Goal: Check status

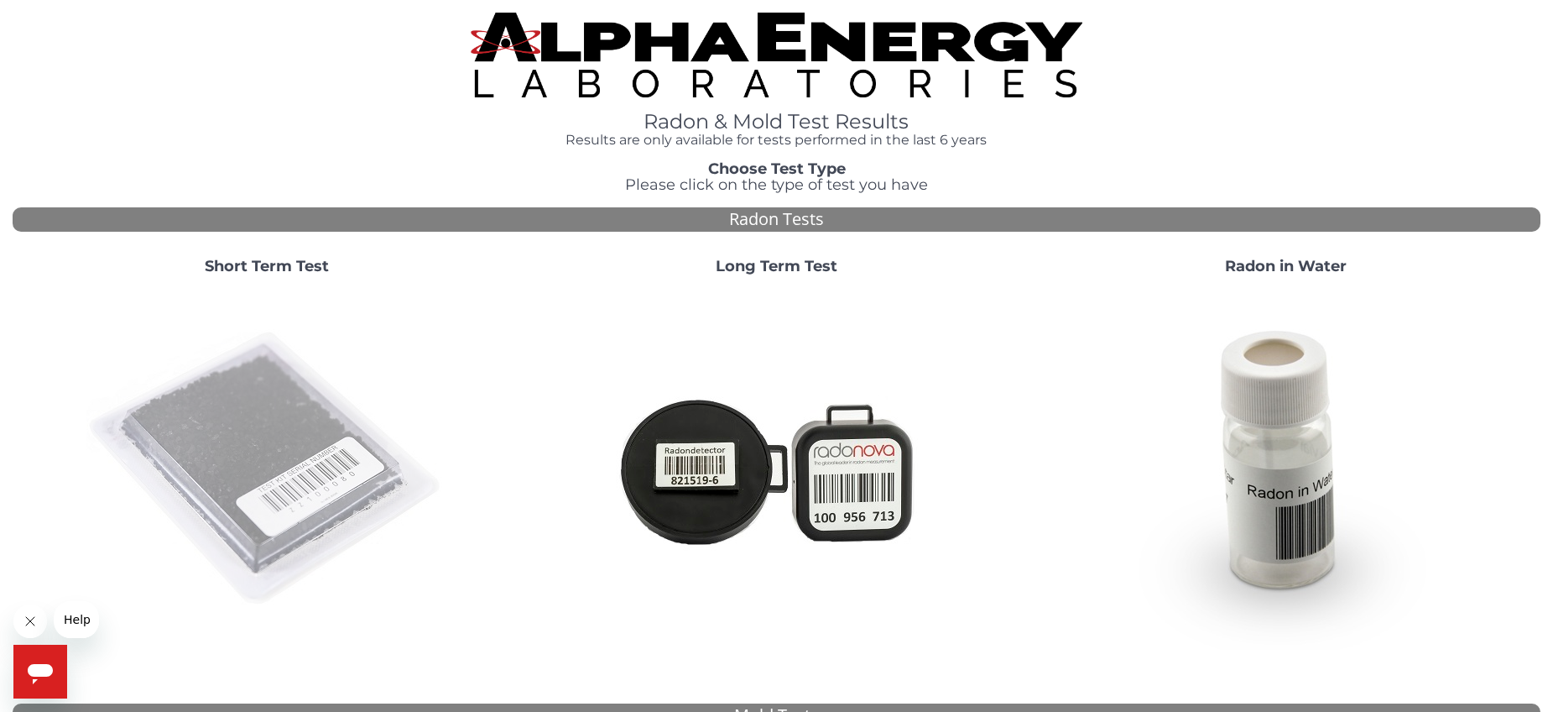
click at [259, 416] on img at bounding box center [266, 469] width 361 height 361
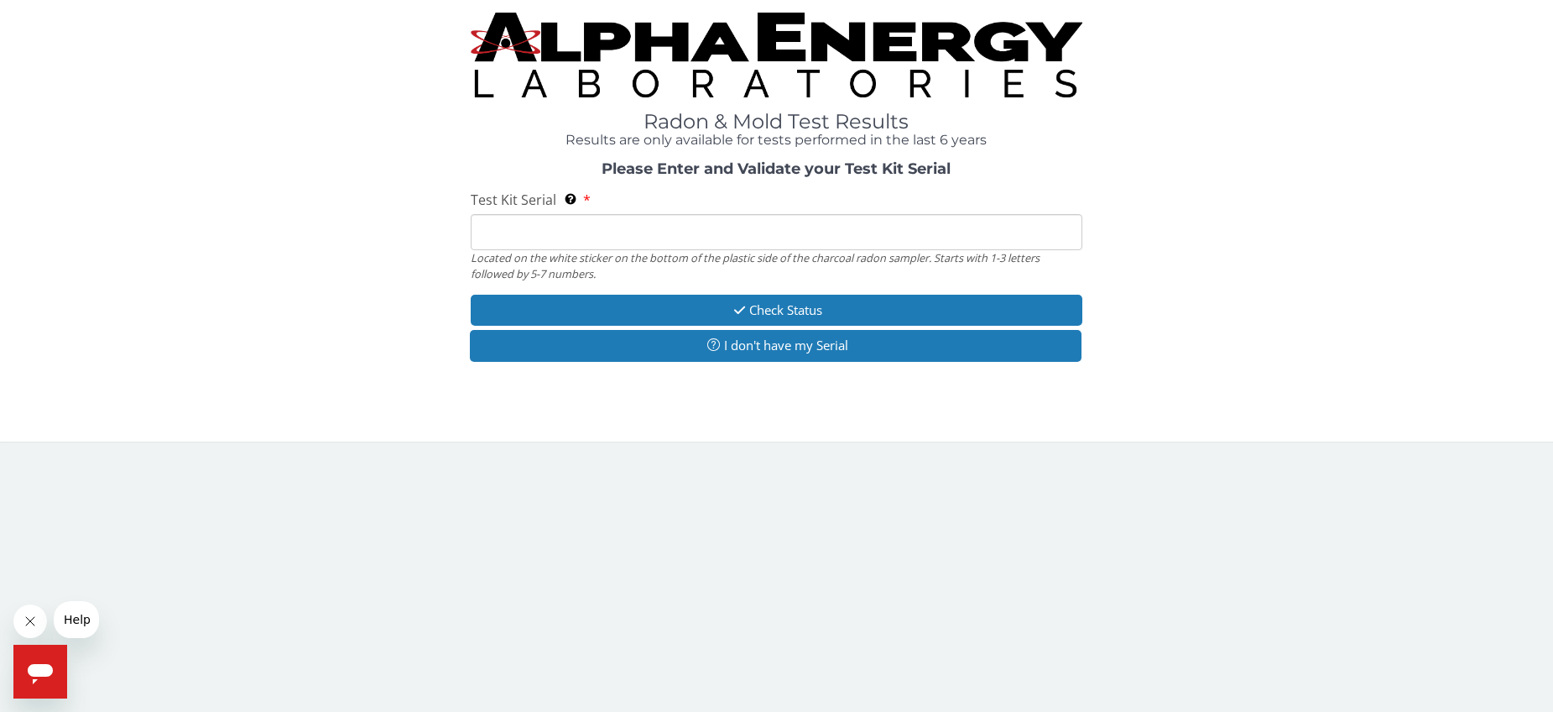
click at [488, 228] on input "Test Kit Serial Located on the white sticker on the bottom of the plastic side …" at bounding box center [776, 232] width 611 height 36
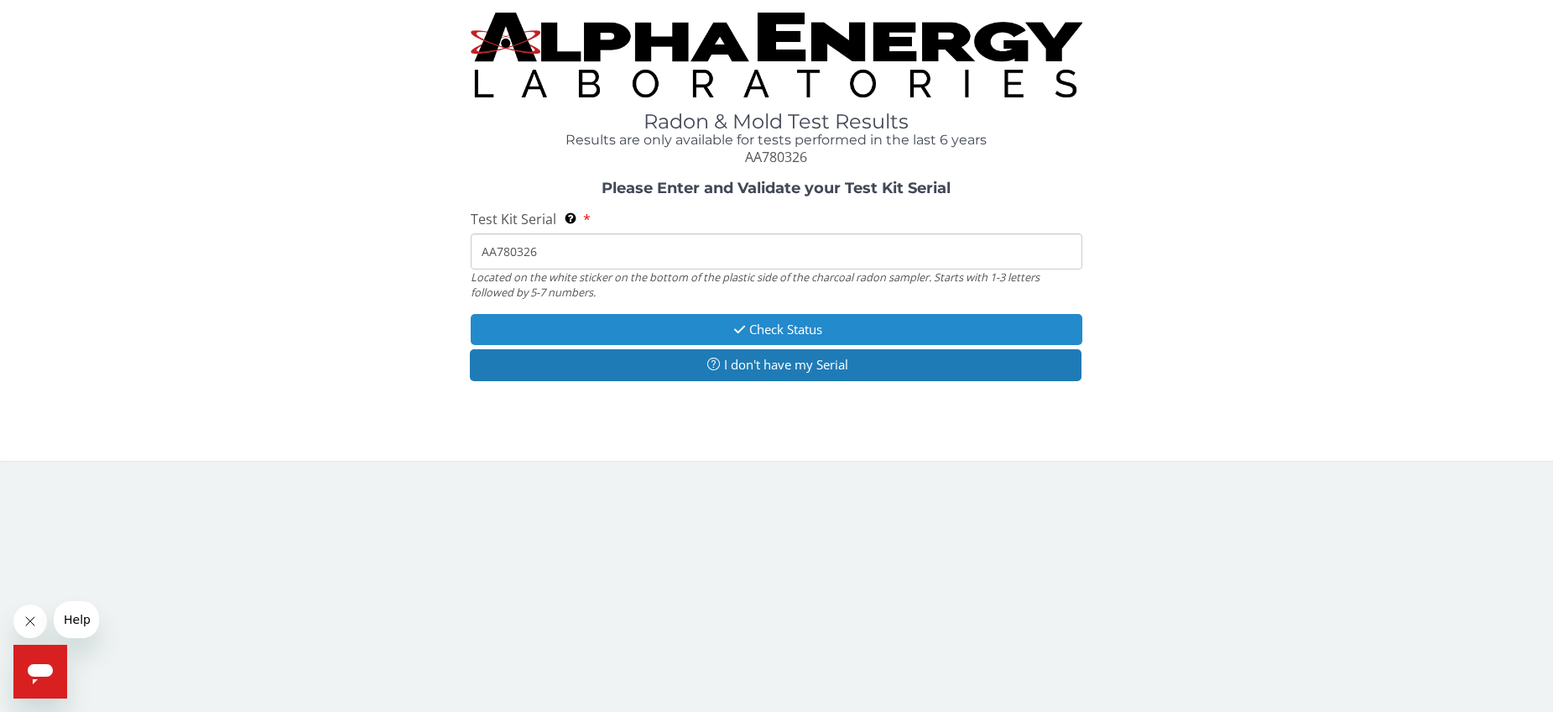
type input "AA780326"
click at [535, 330] on button "Check Status" at bounding box center [776, 329] width 611 height 31
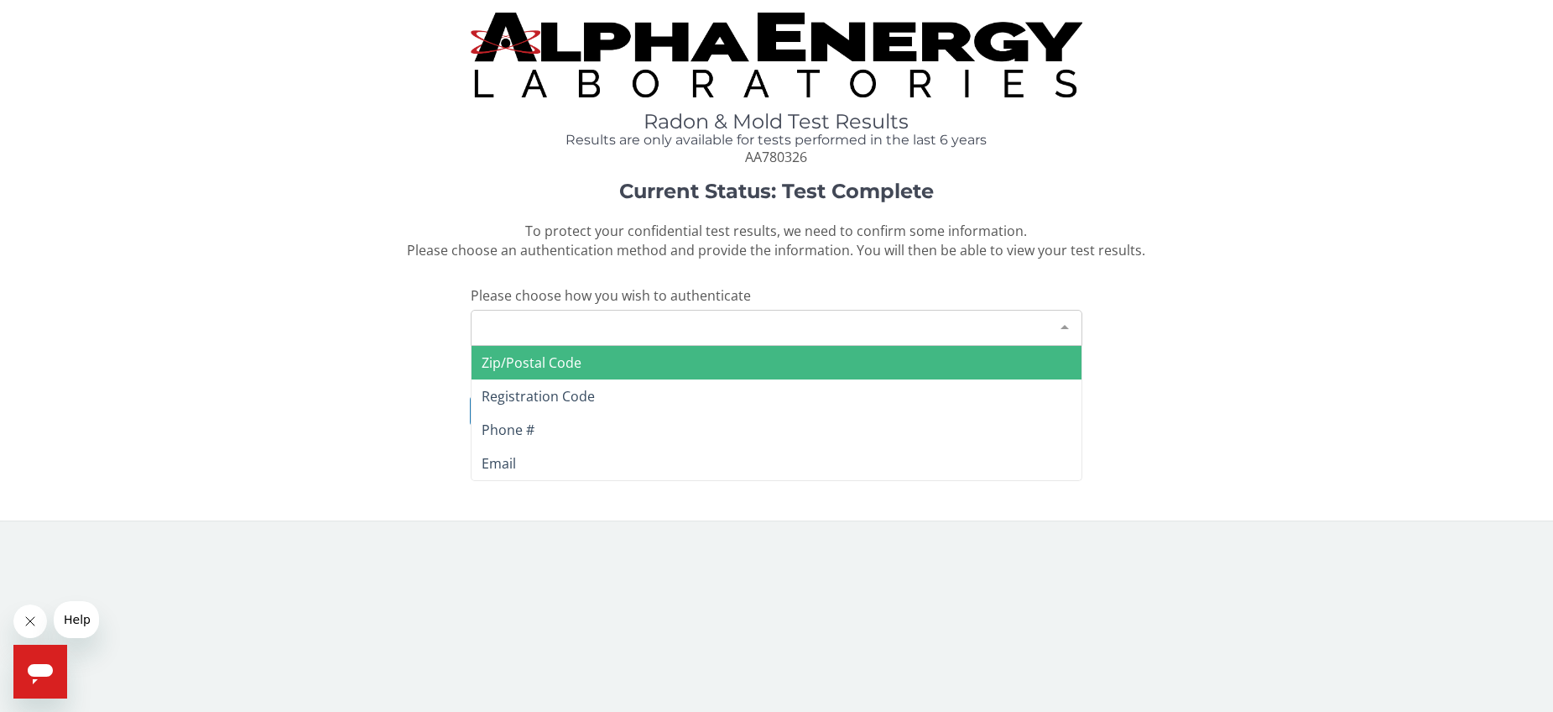
click at [1062, 323] on div at bounding box center [1065, 327] width 34 height 32
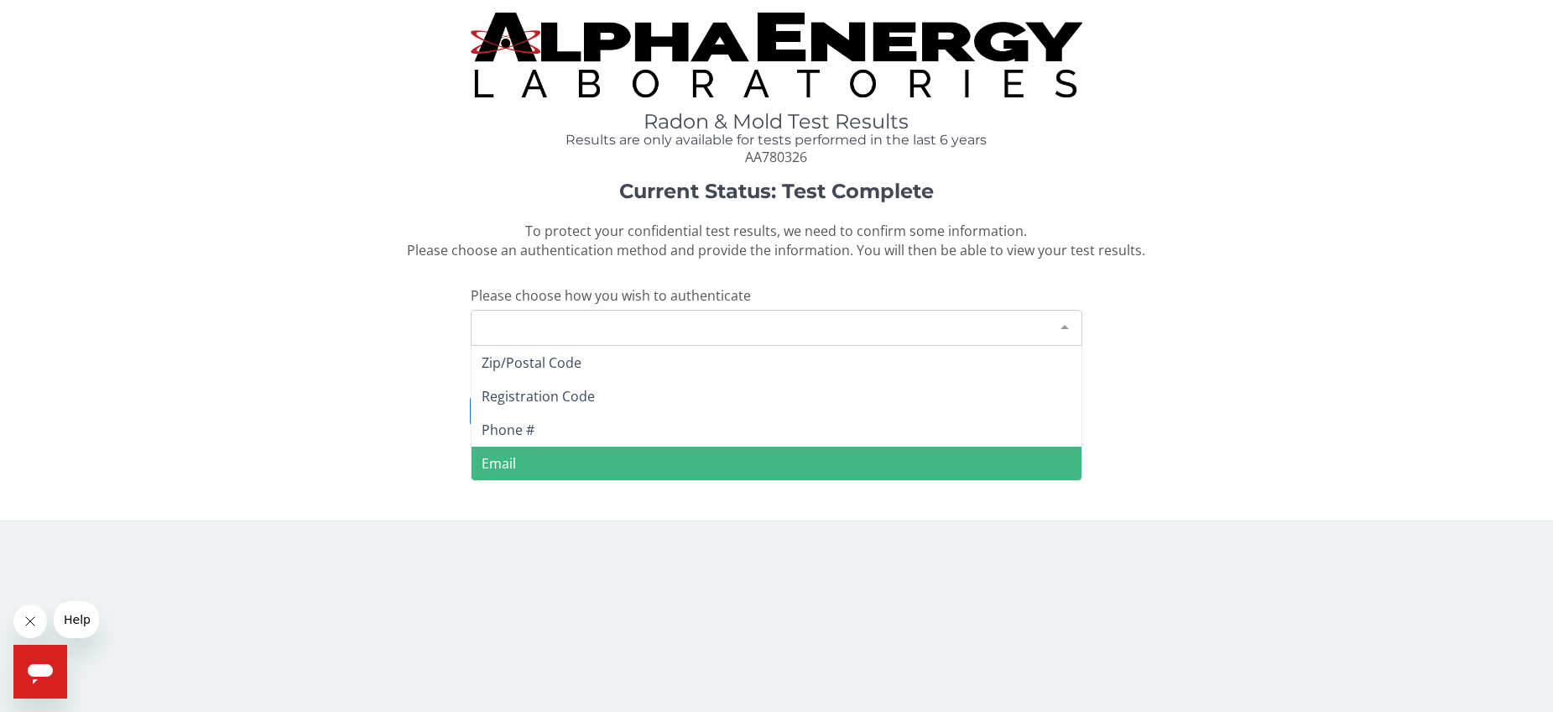
click at [625, 460] on span "Email" at bounding box center [776, 463] width 609 height 34
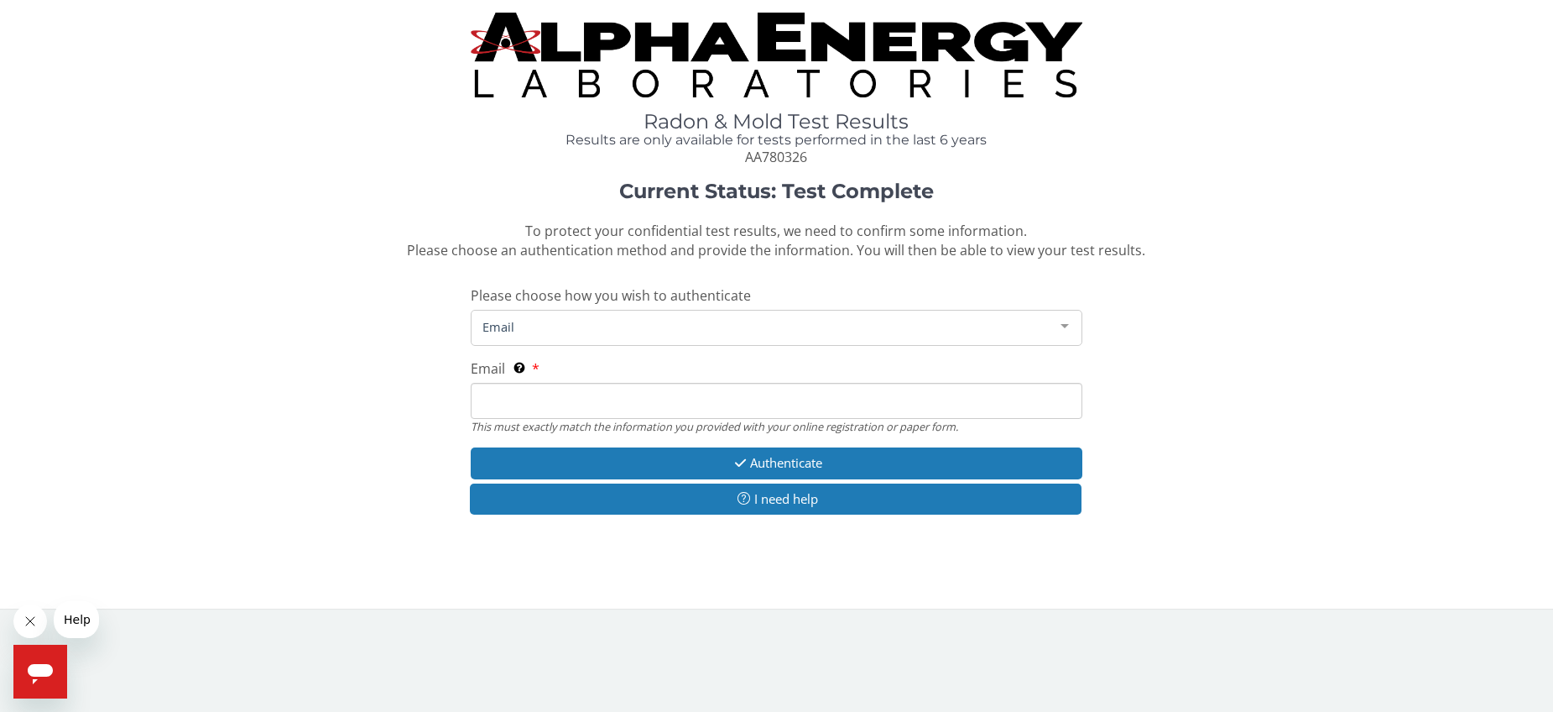
click at [530, 399] on input "Email This must exactly match the information you provided with your online reg…" at bounding box center [776, 401] width 611 height 36
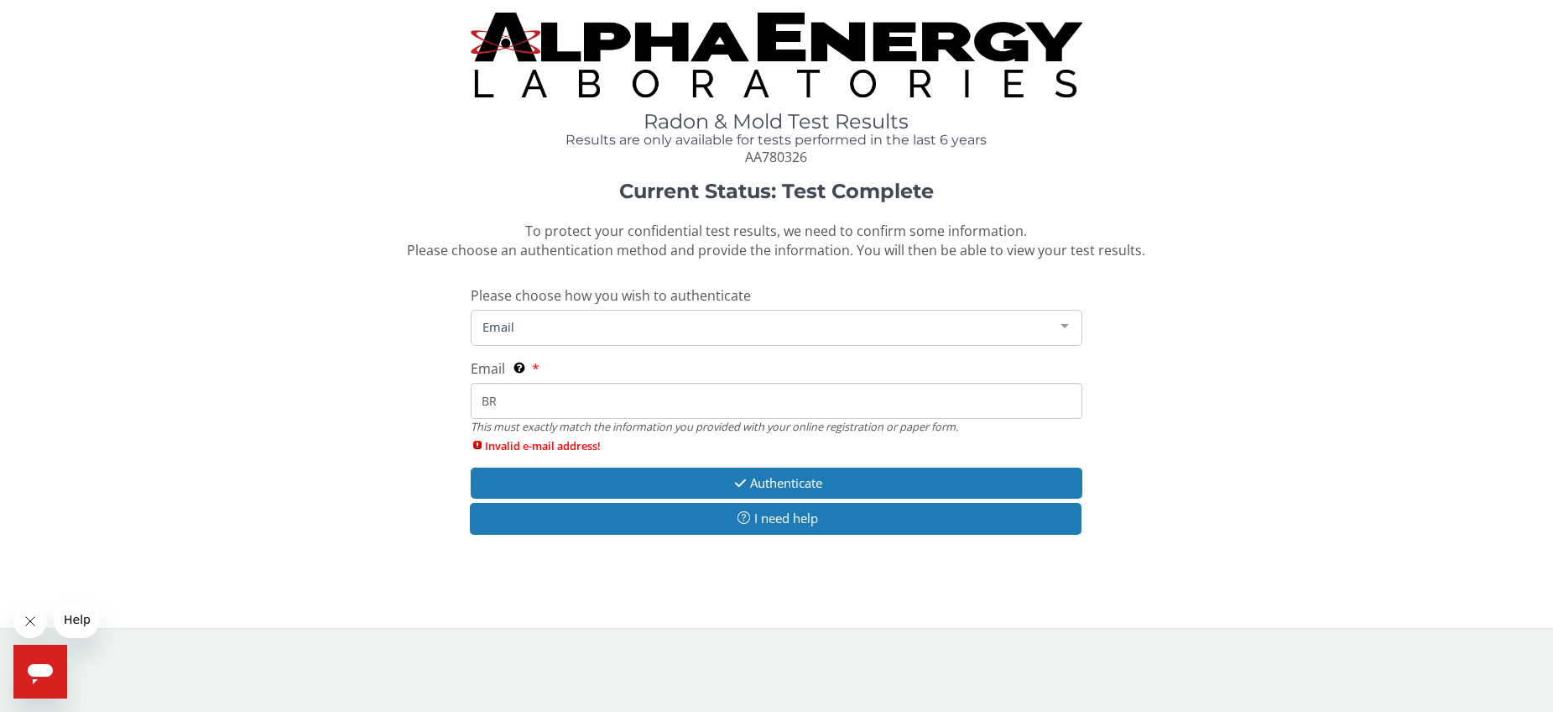
type input "B"
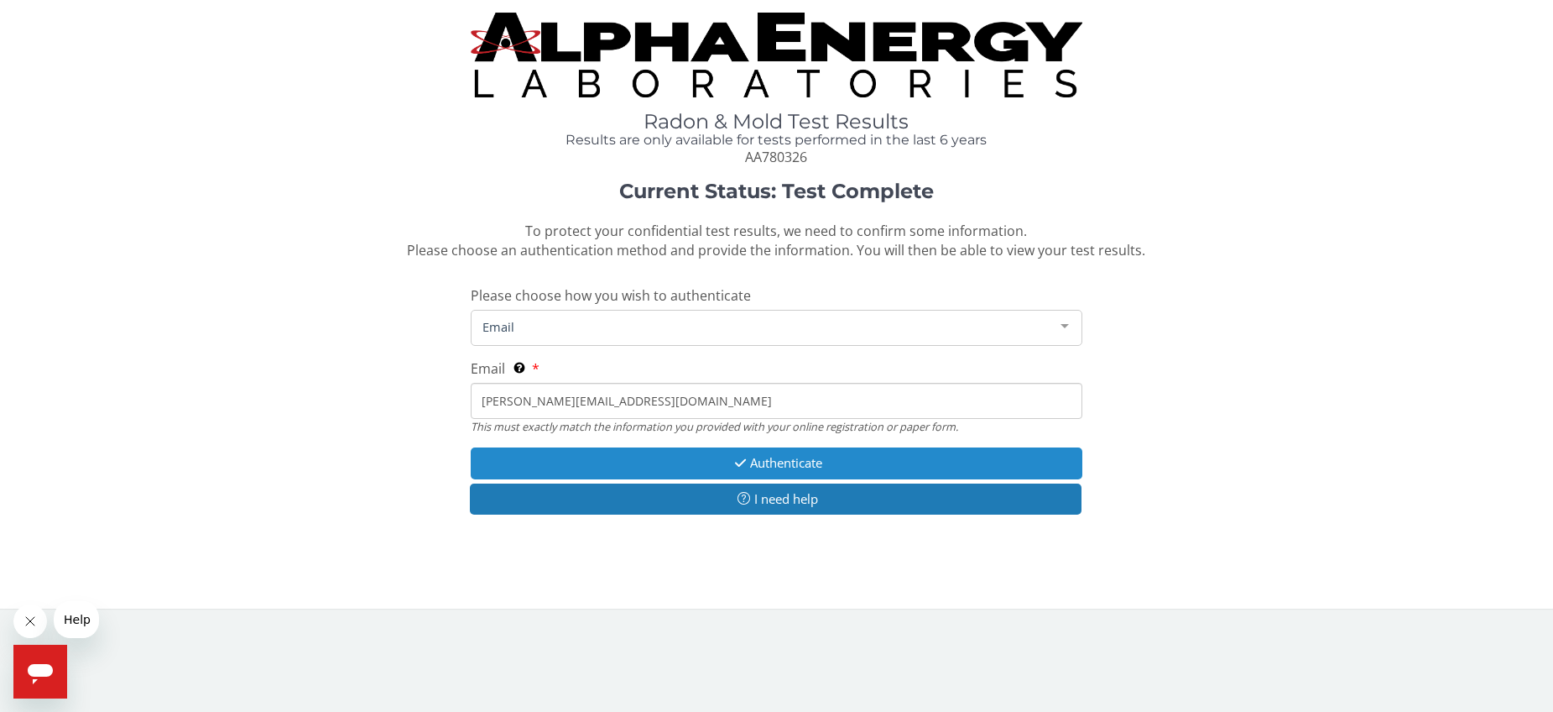
type input "[PERSON_NAME][EMAIL_ADDRESS][DOMAIN_NAME]"
click at [646, 454] on button "Authenticate" at bounding box center [776, 462] width 611 height 31
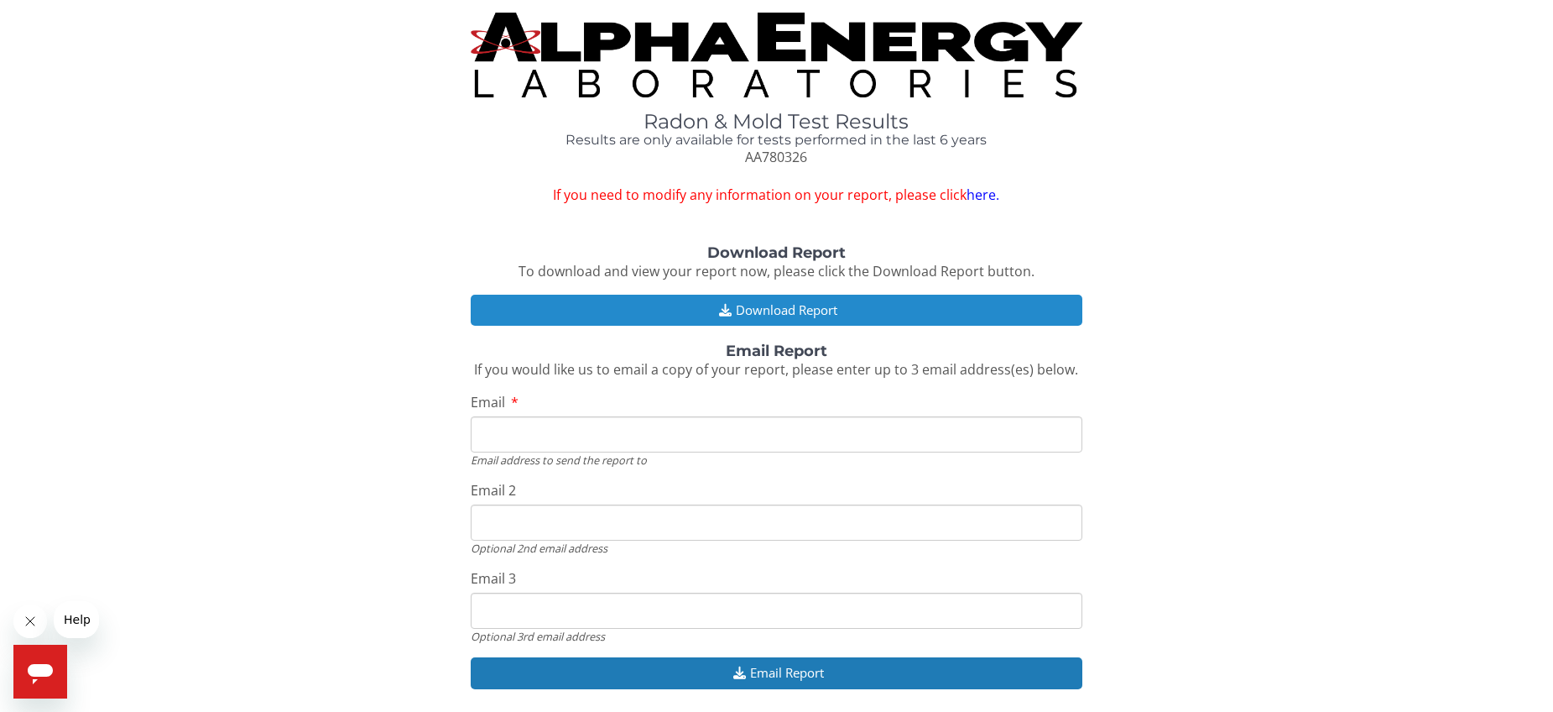
click at [676, 300] on button "Download Report" at bounding box center [776, 310] width 611 height 31
